Goal: Task Accomplishment & Management: Manage account settings

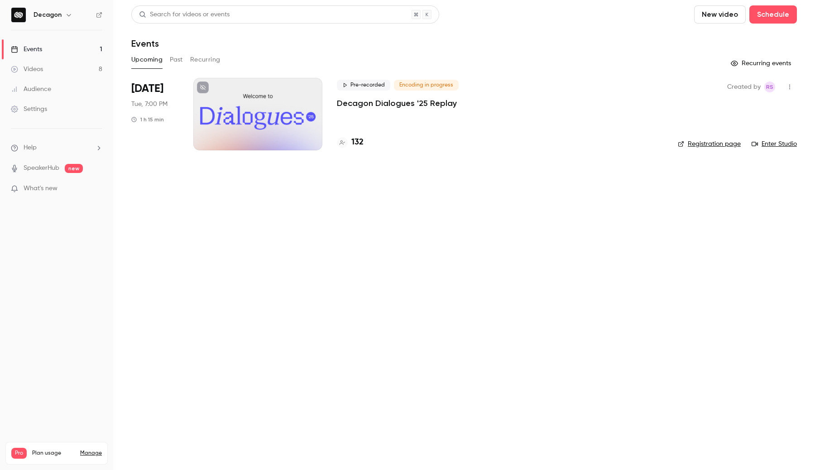
click at [253, 133] on div at bounding box center [257, 114] width 129 height 72
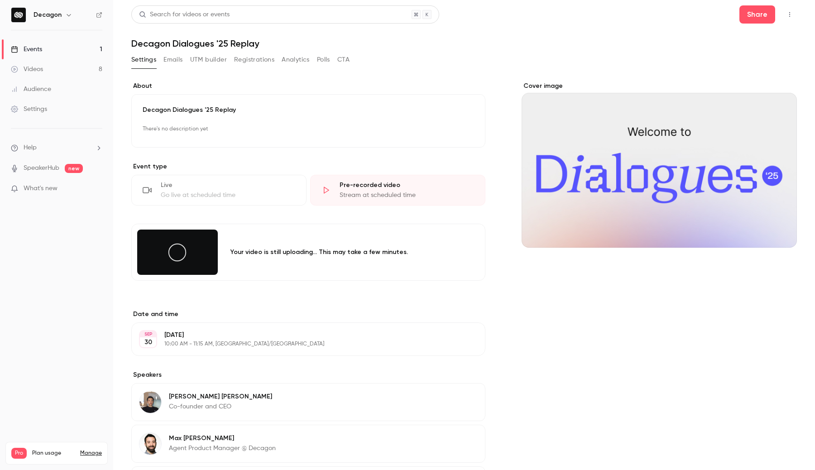
click at [390, 285] on form "Your video is still uploading... This may take a few minutes." at bounding box center [308, 260] width 354 height 72
drag, startPoint x: 261, startPoint y: 252, endPoint x: 412, endPoint y: 252, distance: 151.2
click at [414, 252] on div "Your video is still uploading... This may take a few minutes." at bounding box center [346, 252] width 233 height 9
click at [412, 252] on div "Your video is still uploading... This may take a few minutes." at bounding box center [346, 252] width 233 height 9
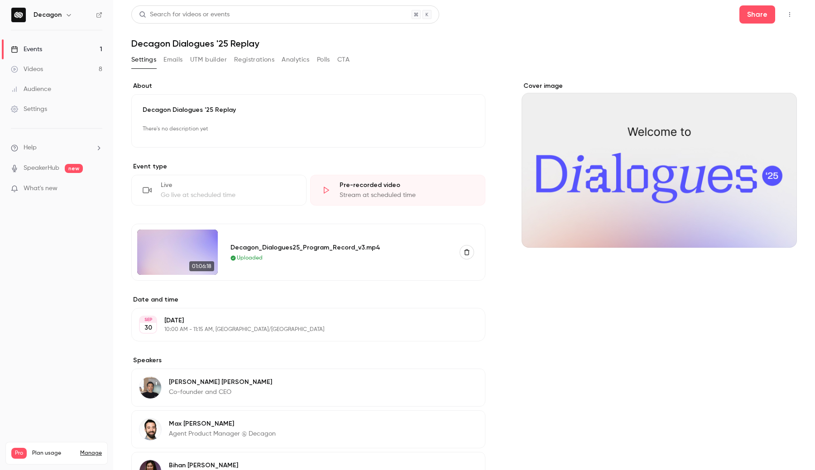
click at [72, 45] on link "Events 1" at bounding box center [56, 49] width 113 height 20
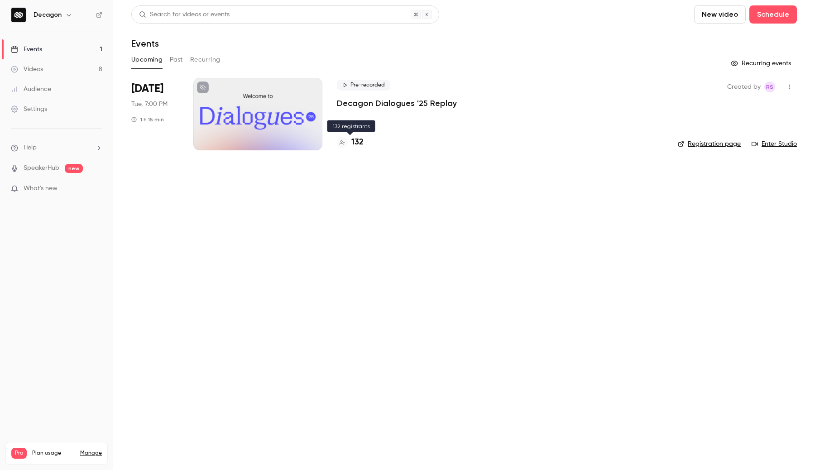
click at [362, 141] on h4 "132" at bounding box center [357, 142] width 12 height 12
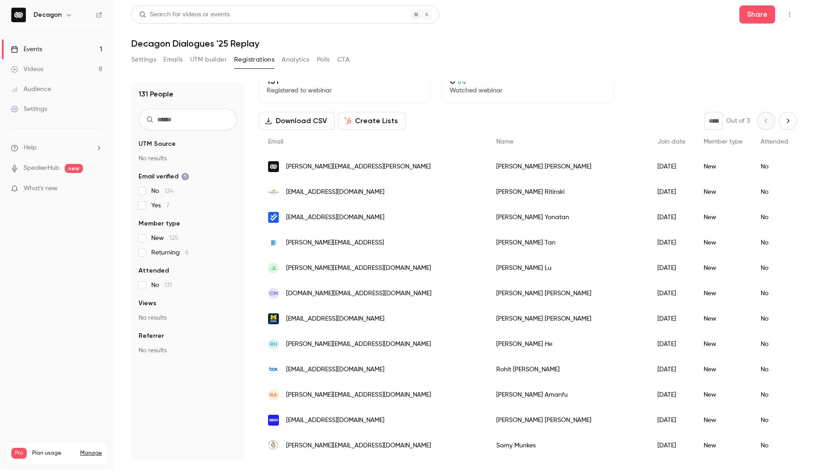
scroll to position [14, 0]
